Goal: Contribute content

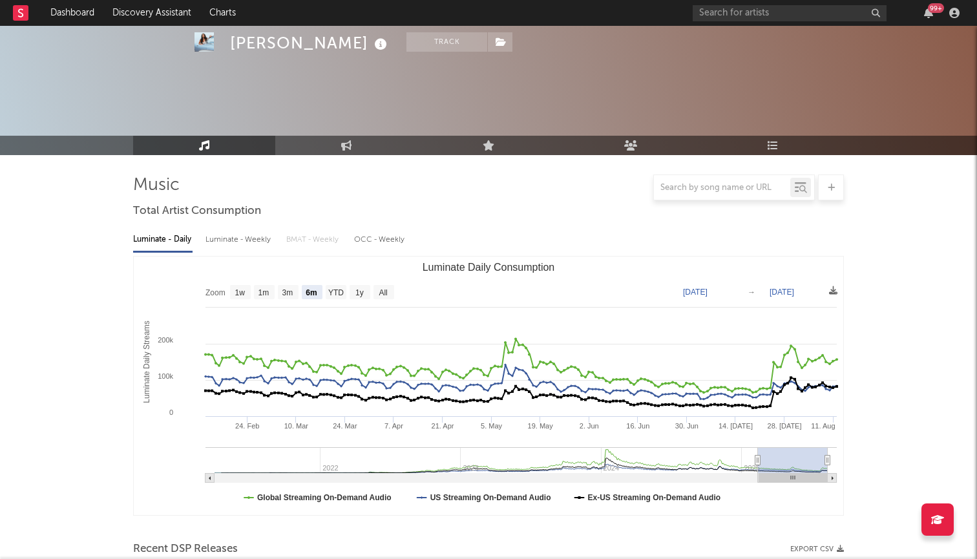
select select "6m"
select select "1w"
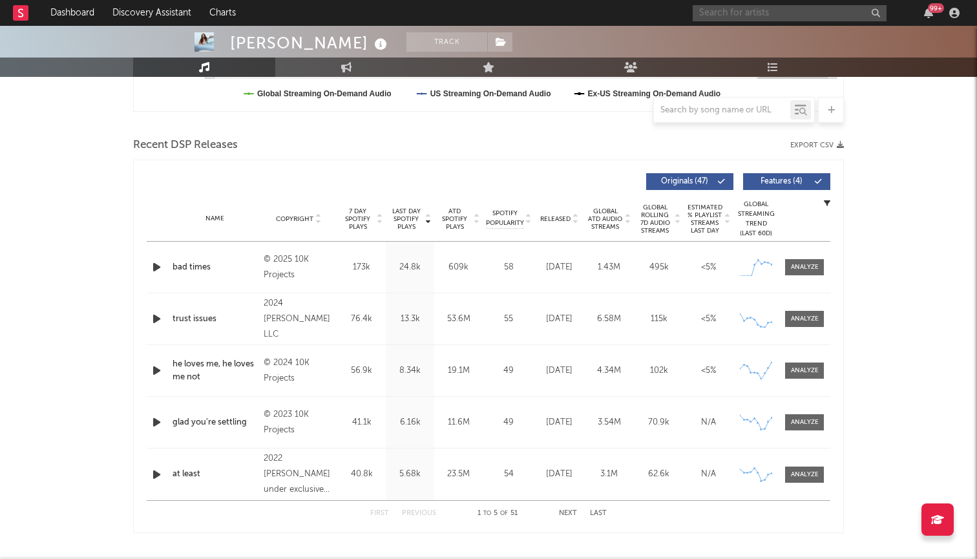
click at [844, 8] on input "text" at bounding box center [790, 13] width 194 height 16
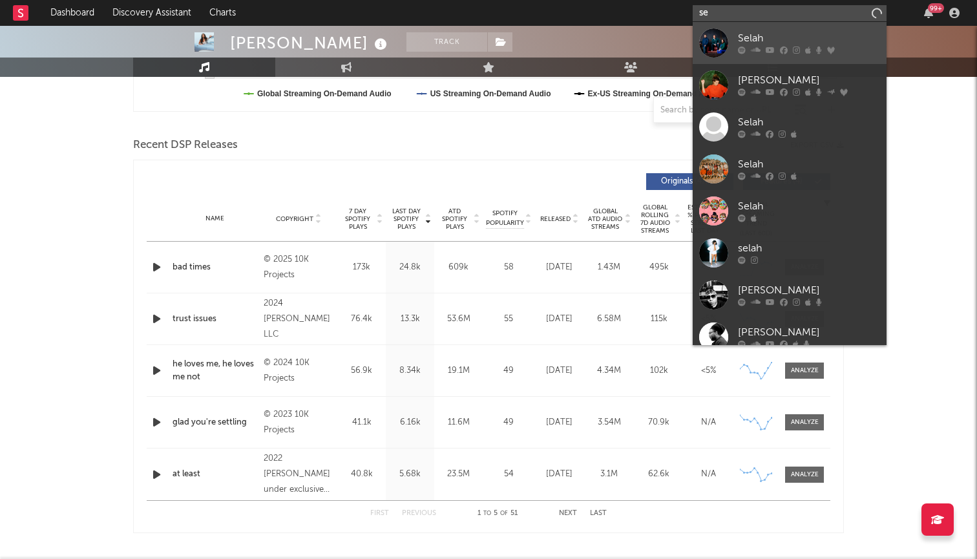
type input "s"
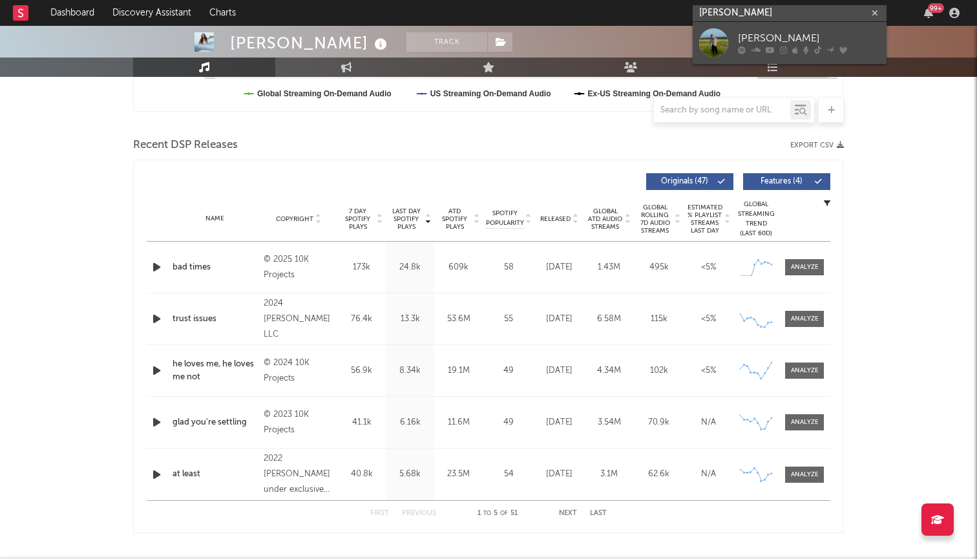
type input "[PERSON_NAME]"
click at [838, 42] on div "[PERSON_NAME]" at bounding box center [809, 39] width 142 height 16
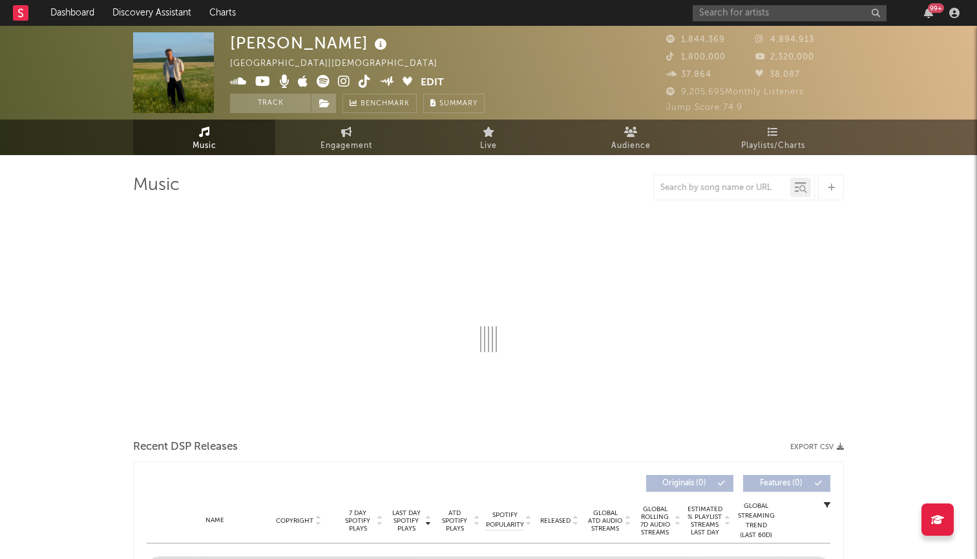
select select "6m"
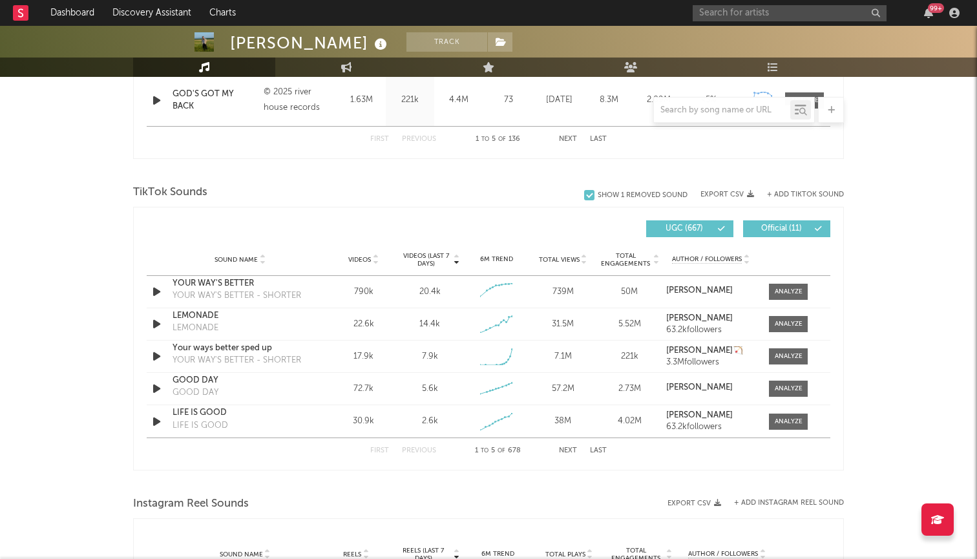
scroll to position [820, 0]
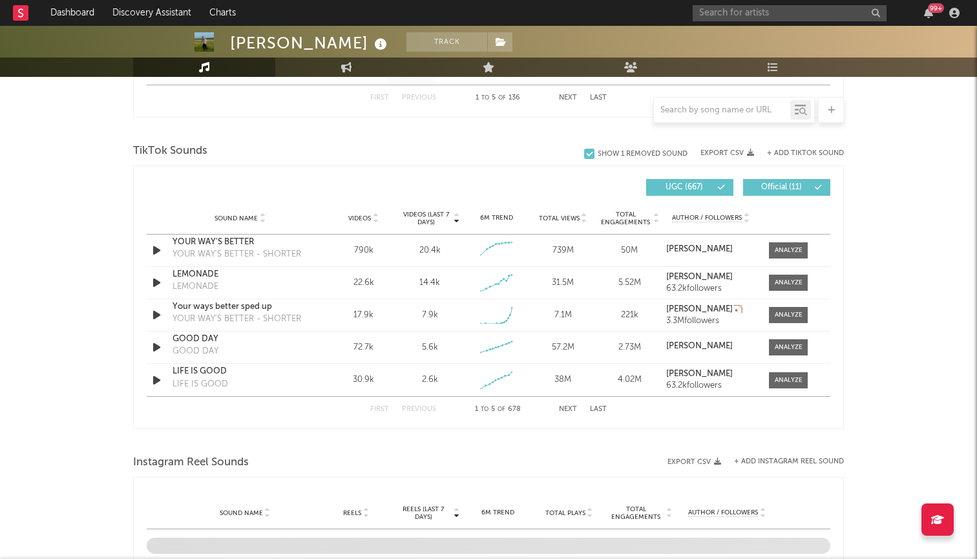
click at [564, 409] on button "Next" at bounding box center [568, 409] width 18 height 7
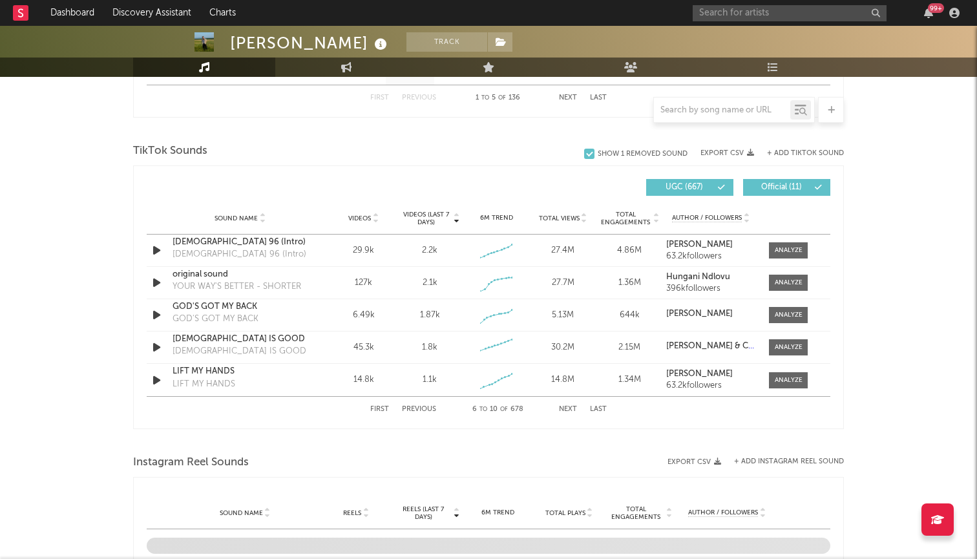
click at [564, 409] on button "Next" at bounding box center [568, 409] width 18 height 7
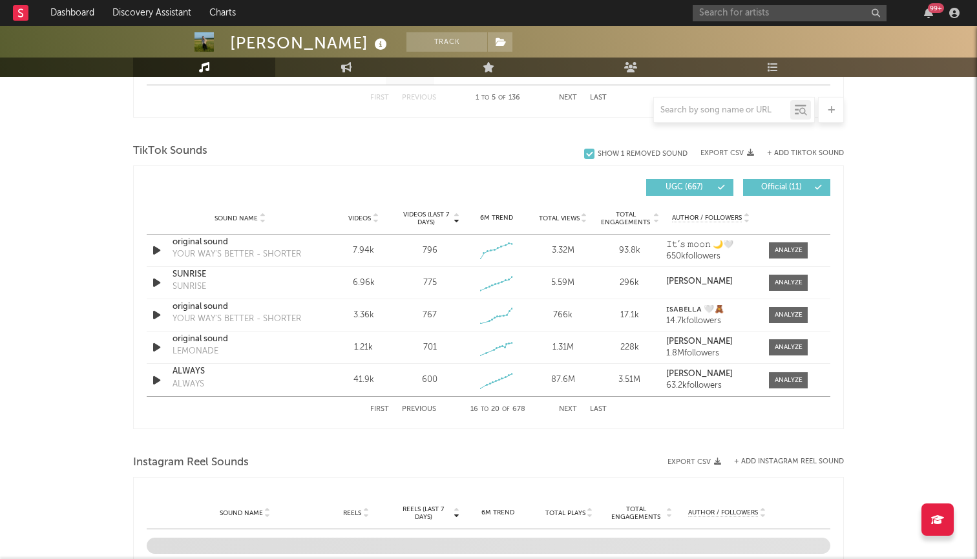
click at [564, 409] on button "Next" at bounding box center [568, 409] width 18 height 7
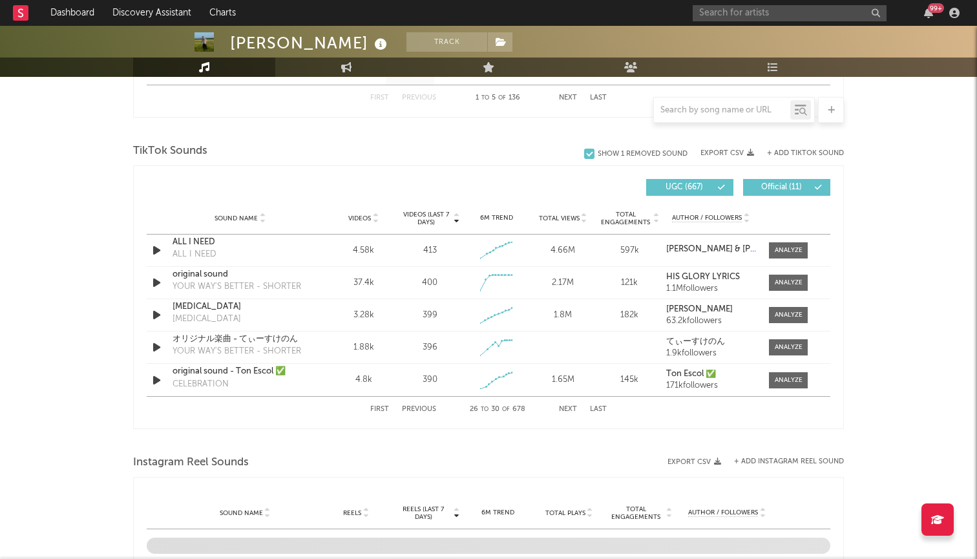
click at [564, 409] on button "Next" at bounding box center [568, 409] width 18 height 7
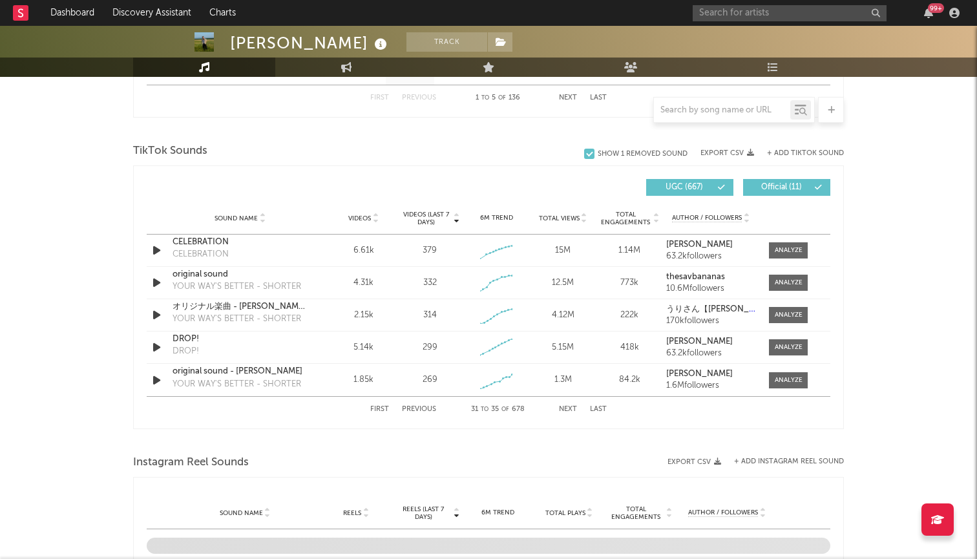
click at [564, 409] on button "Next" at bounding box center [568, 409] width 18 height 7
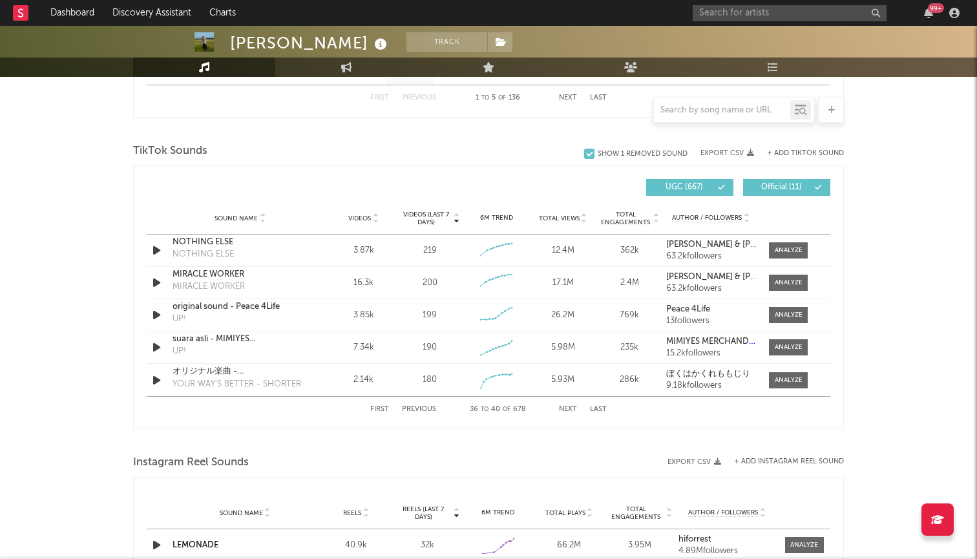
click at [564, 409] on button "Next" at bounding box center [568, 409] width 18 height 7
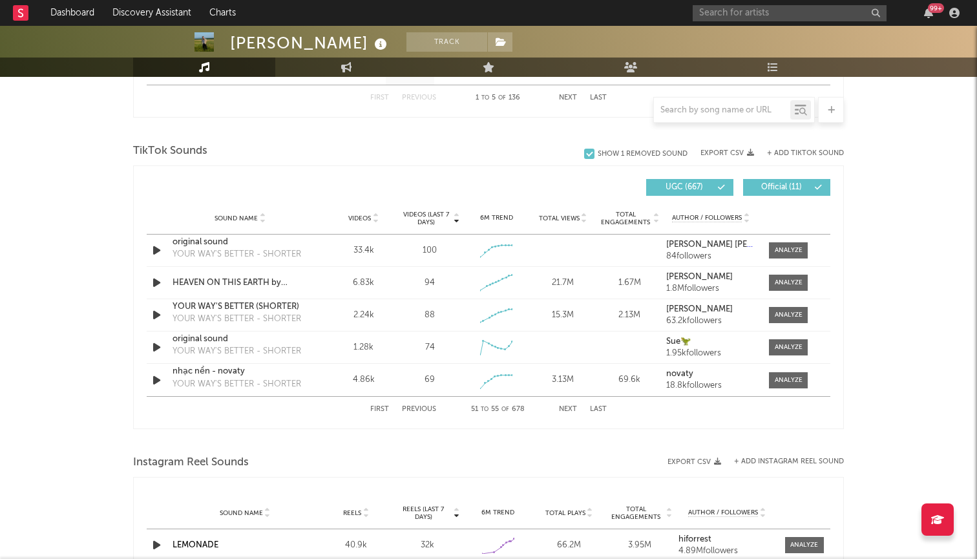
click at [564, 409] on button "Next" at bounding box center [568, 409] width 18 height 7
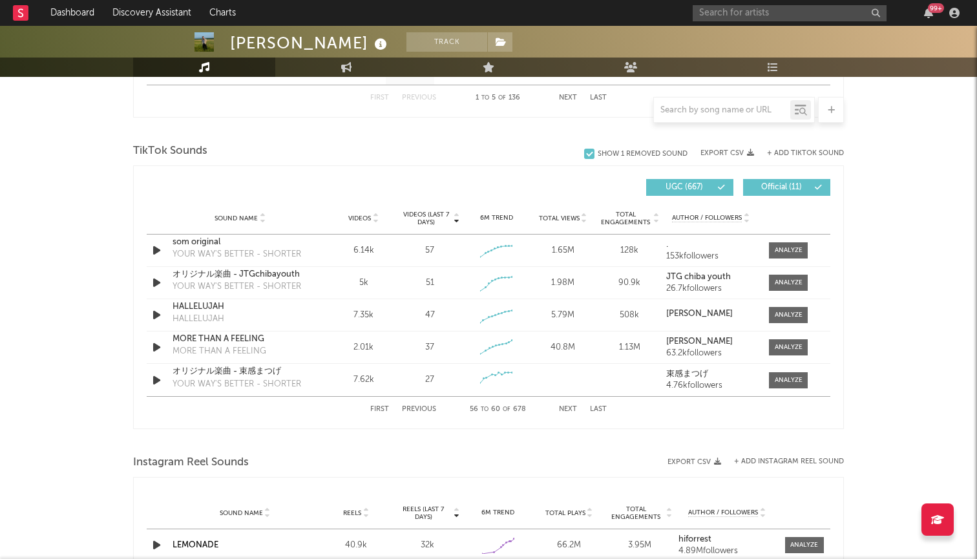
click at [564, 409] on button "Next" at bounding box center [568, 409] width 18 height 7
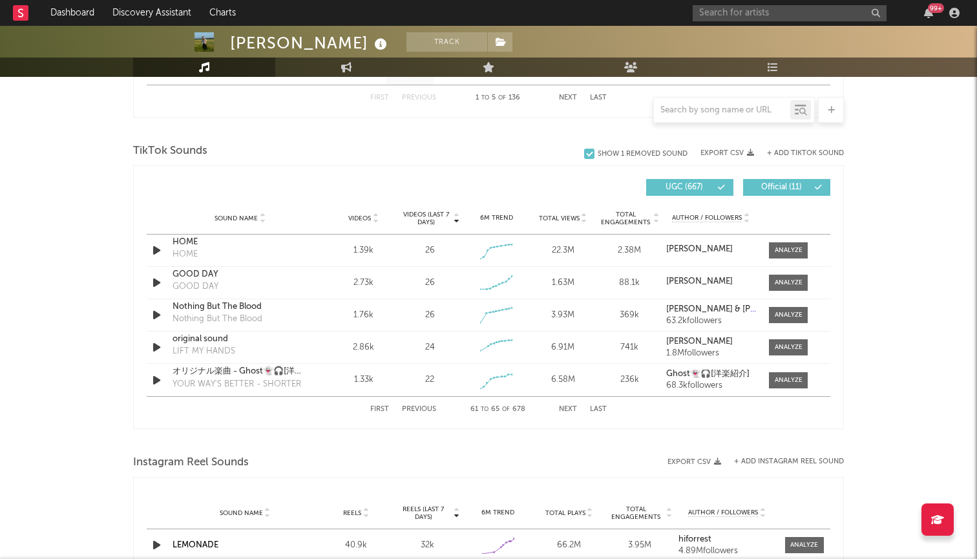
click at [564, 409] on button "Next" at bounding box center [568, 409] width 18 height 7
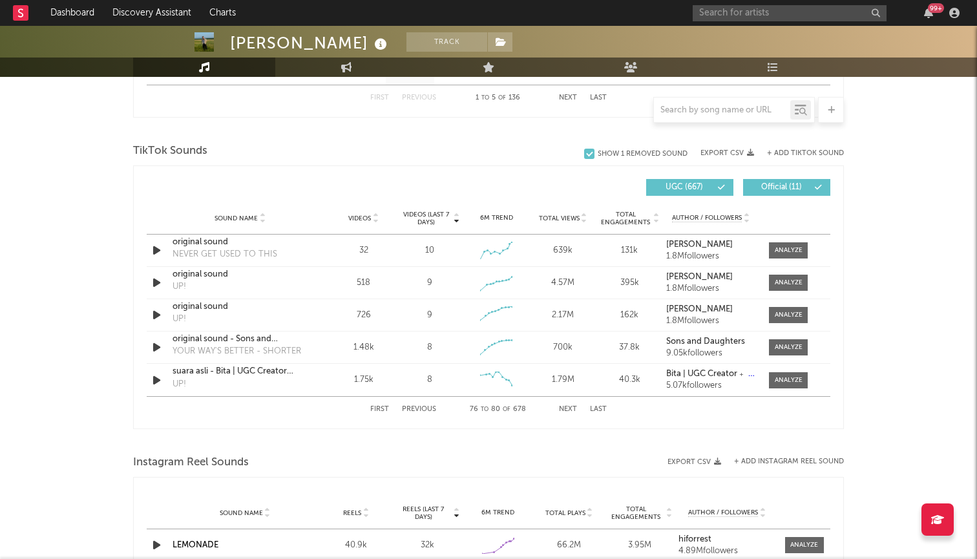
click at [564, 409] on button "Next" at bounding box center [568, 409] width 18 height 7
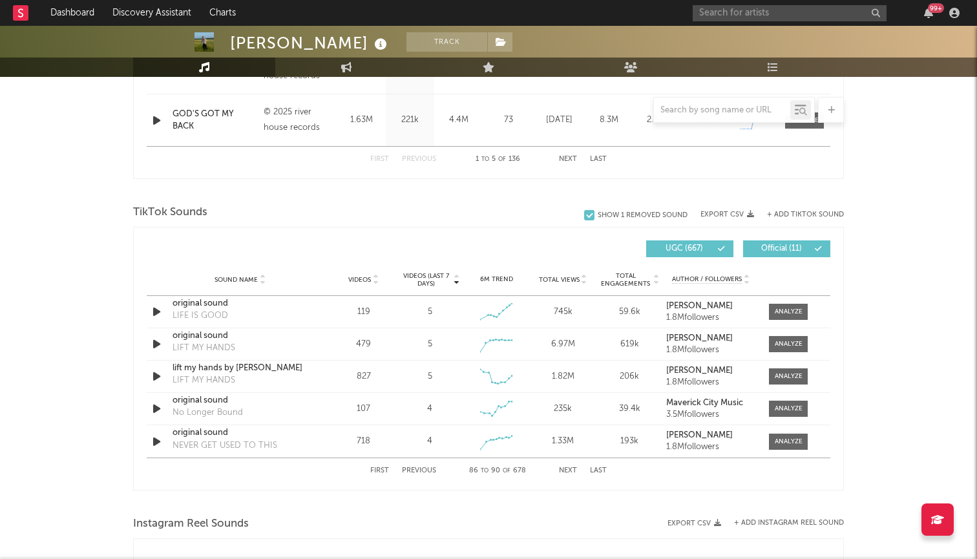
scroll to position [758, 0]
click at [793, 215] on button "+ Add TikTok Sound" at bounding box center [805, 214] width 77 height 7
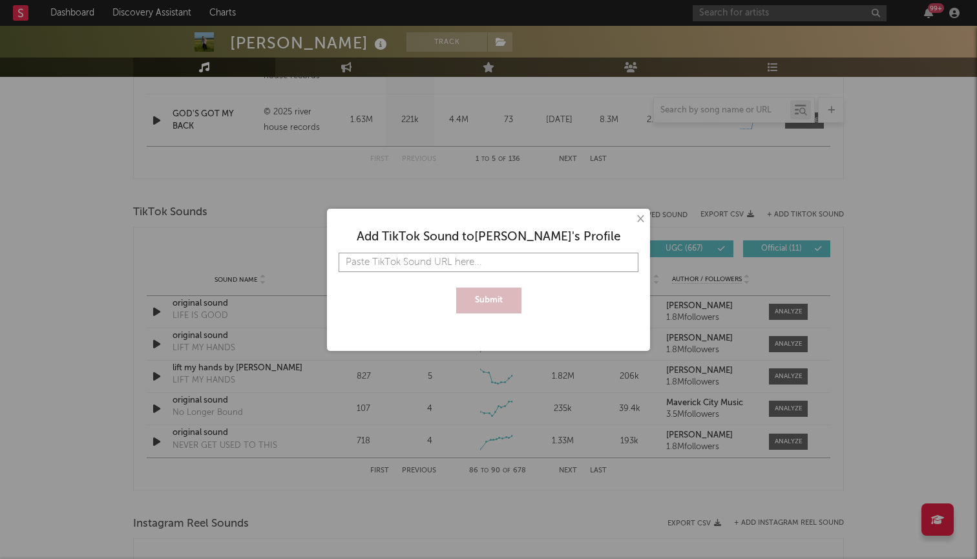
paste input "[URL][DOMAIN_NAME]"
type input "[URL][DOMAIN_NAME]"
click at [506, 295] on button "Submit" at bounding box center [488, 301] width 65 height 26
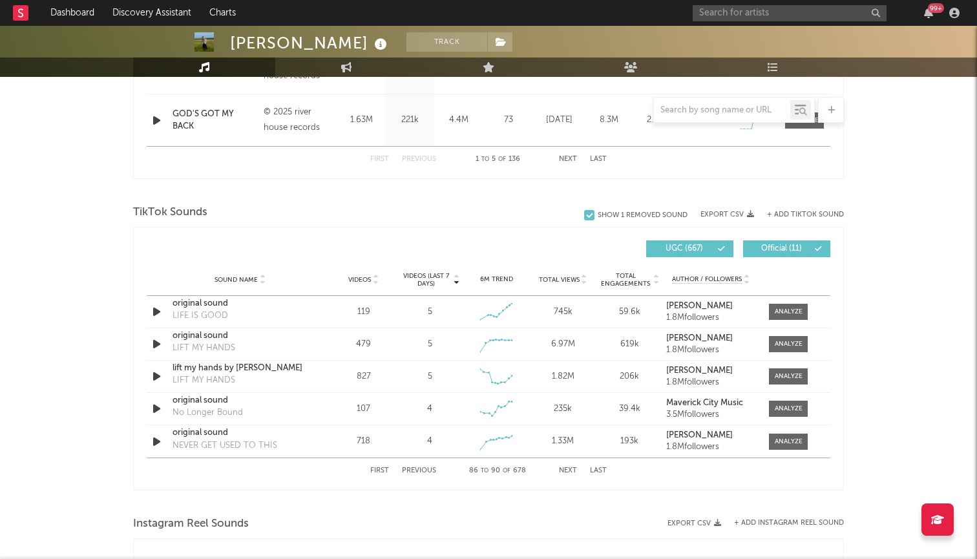
click at [382, 468] on button "First" at bounding box center [379, 470] width 19 height 7
click at [569, 471] on button "Next" at bounding box center [568, 470] width 18 height 7
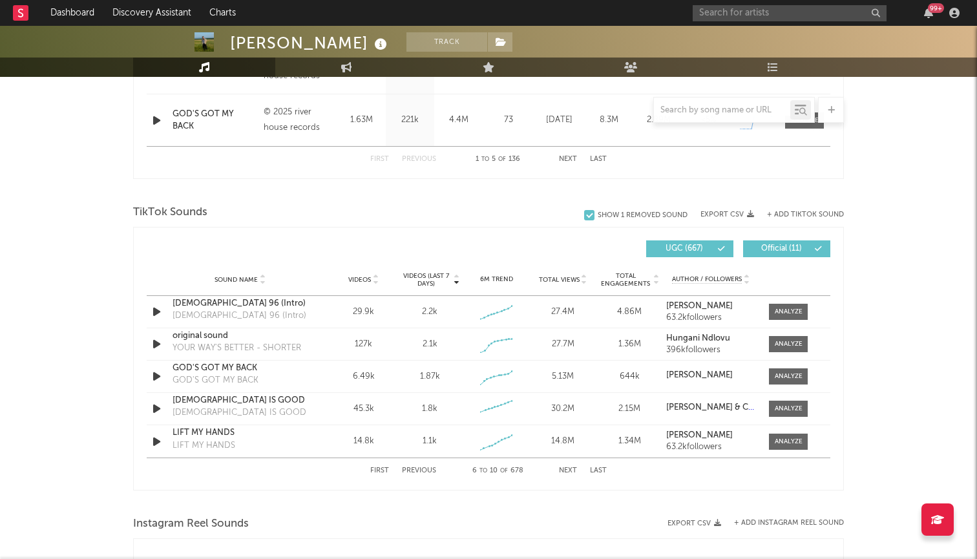
click at [569, 471] on button "Next" at bounding box center [568, 470] width 18 height 7
click at [596, 473] on button "Last" at bounding box center [598, 470] width 17 height 7
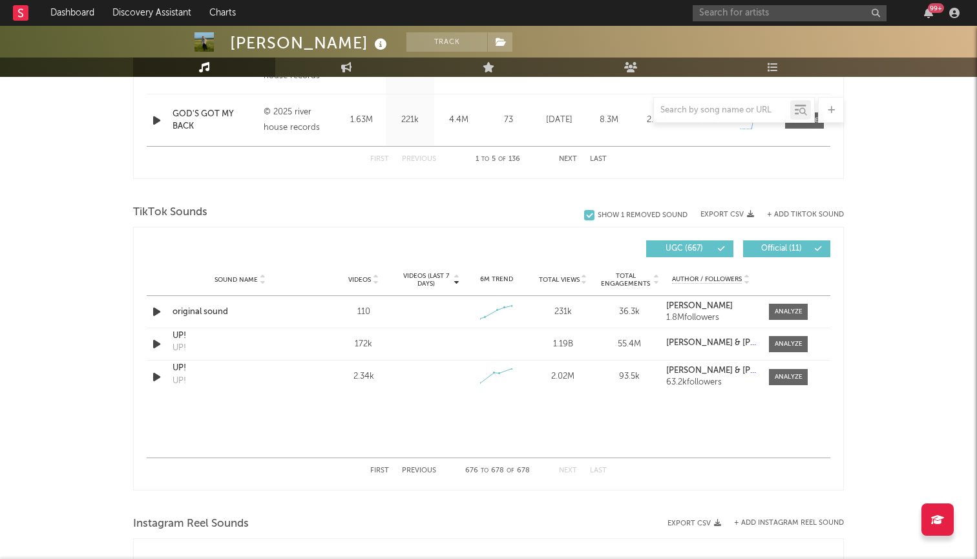
click at [416, 468] on button "Previous" at bounding box center [419, 470] width 34 height 7
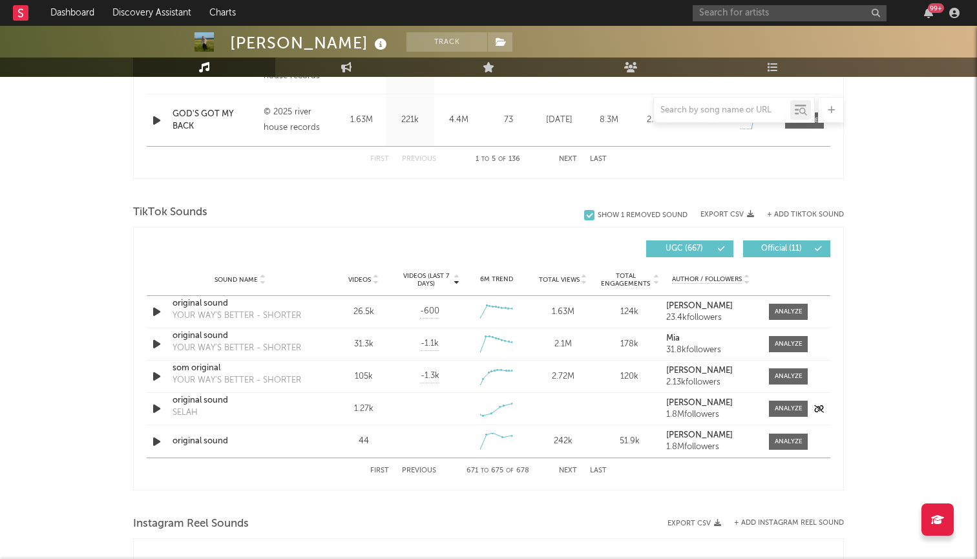
click at [156, 409] on icon "button" at bounding box center [157, 409] width 14 height 16
click at [787, 401] on span at bounding box center [788, 409] width 39 height 16
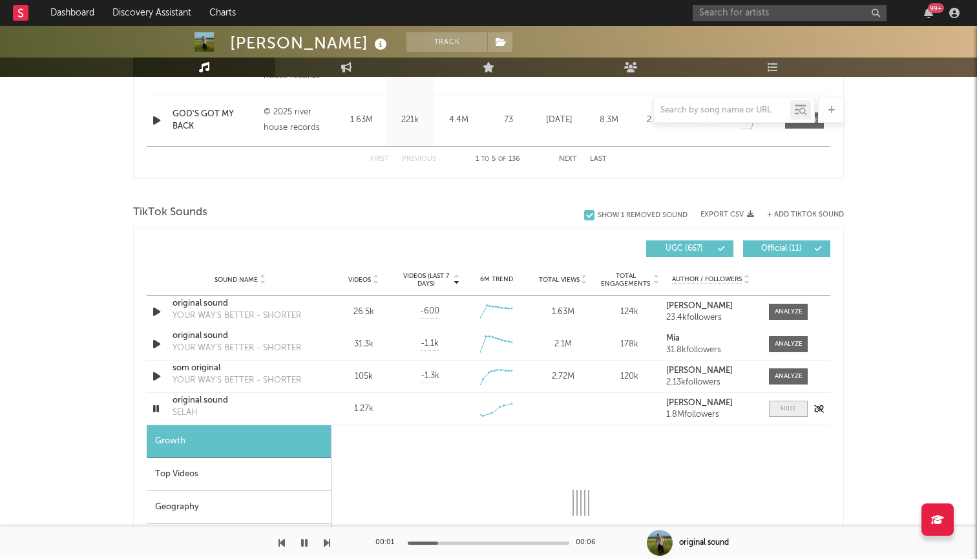
select select "1w"
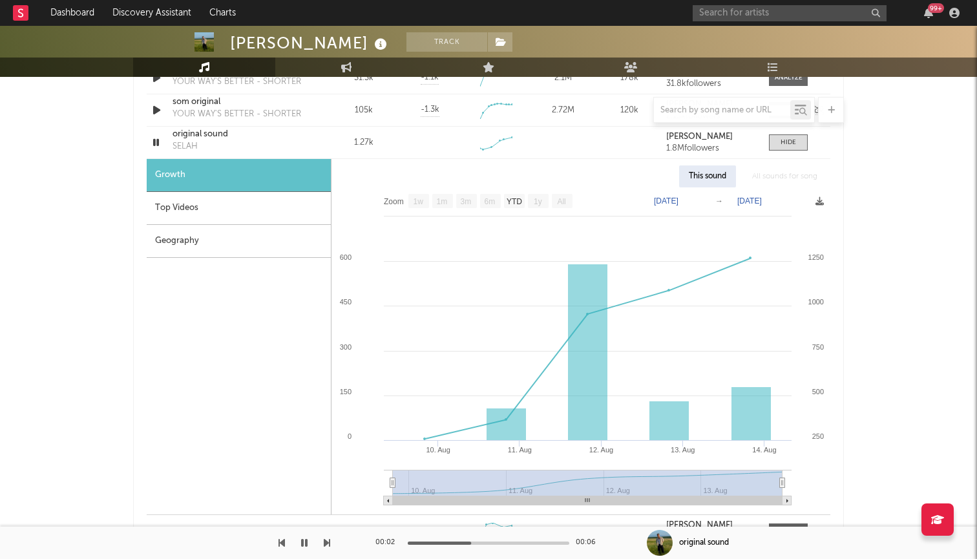
scroll to position [1056, 0]
